Goal: Navigation & Orientation: Find specific page/section

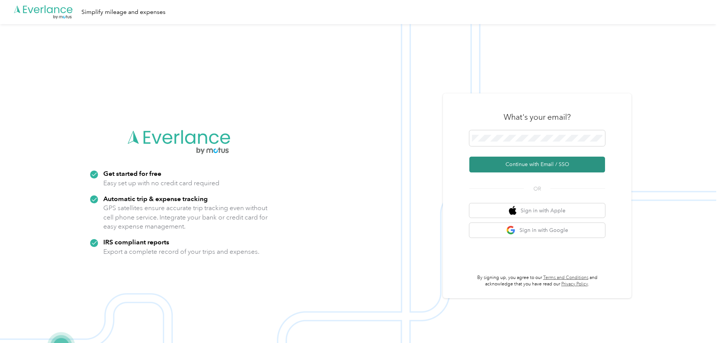
click at [525, 167] on button "Continue with Email / SSO" at bounding box center [537, 165] width 136 height 16
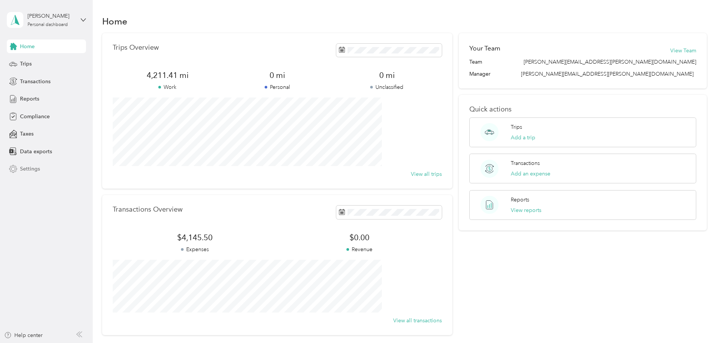
click at [35, 167] on span "Settings" at bounding box center [30, 169] width 20 height 8
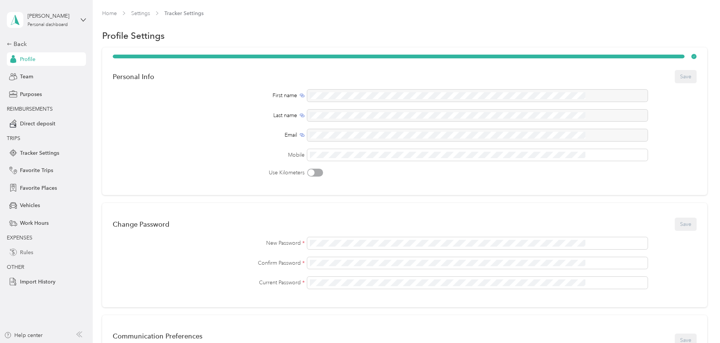
click at [22, 255] on span "Rules" at bounding box center [26, 253] width 13 height 8
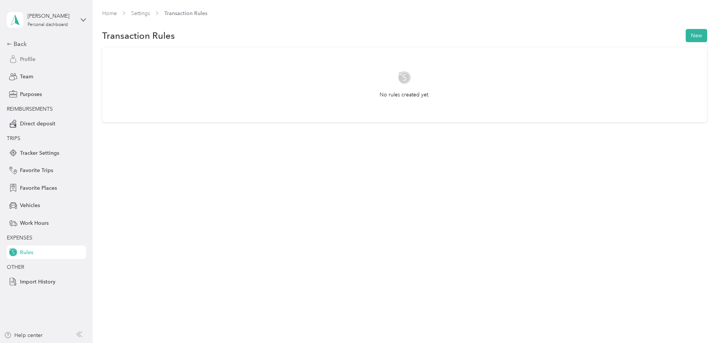
click at [39, 58] on div "Profile" at bounding box center [46, 59] width 79 height 14
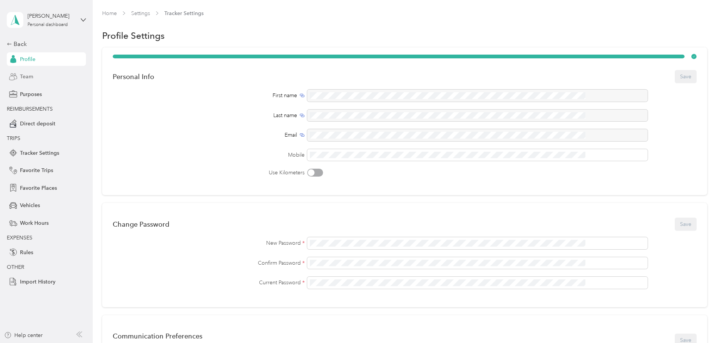
click at [30, 80] on span "Team" at bounding box center [26, 77] width 13 height 8
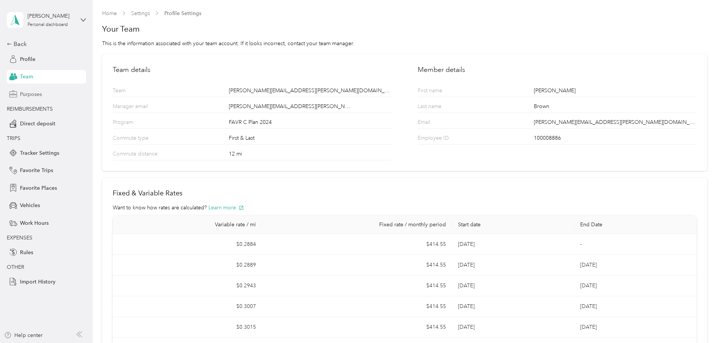
click at [36, 95] on span "Purposes" at bounding box center [31, 94] width 22 height 8
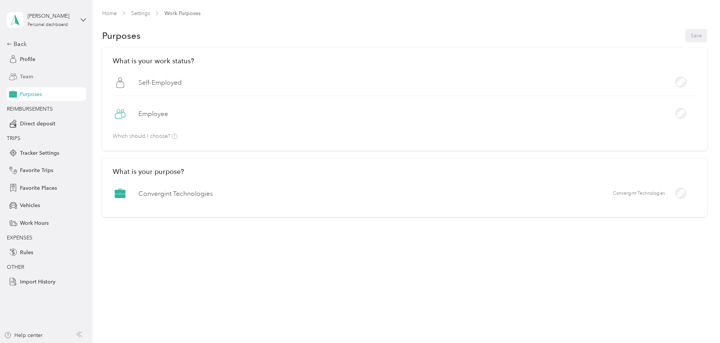
click at [27, 77] on span "Team" at bounding box center [26, 77] width 13 height 8
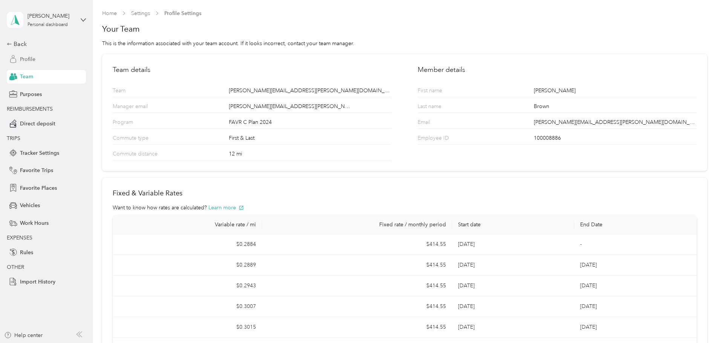
click at [32, 59] on span "Profile" at bounding box center [27, 59] width 15 height 8
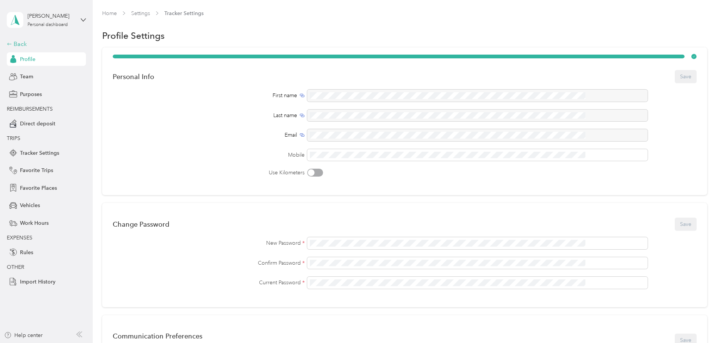
click at [21, 43] on div "Back" at bounding box center [44, 44] width 75 height 9
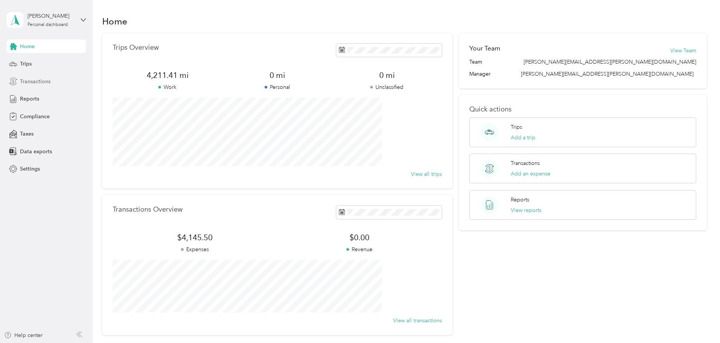
click at [32, 80] on span "Transactions" at bounding box center [35, 82] width 31 height 8
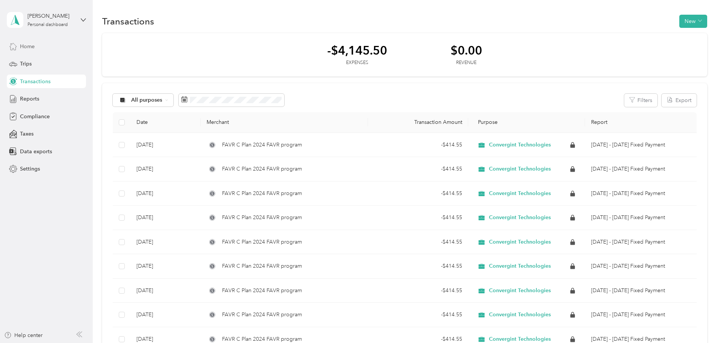
click at [33, 46] on span "Home" at bounding box center [27, 47] width 15 height 8
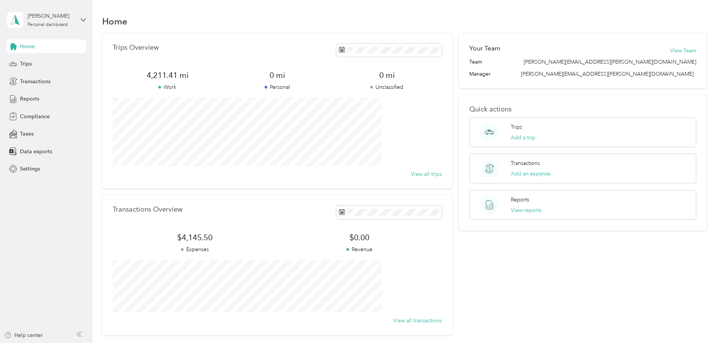
click at [33, 46] on span "Home" at bounding box center [27, 47] width 15 height 8
click at [16, 68] on div "Trips" at bounding box center [46, 64] width 79 height 14
